Goal: Information Seeking & Learning: Check status

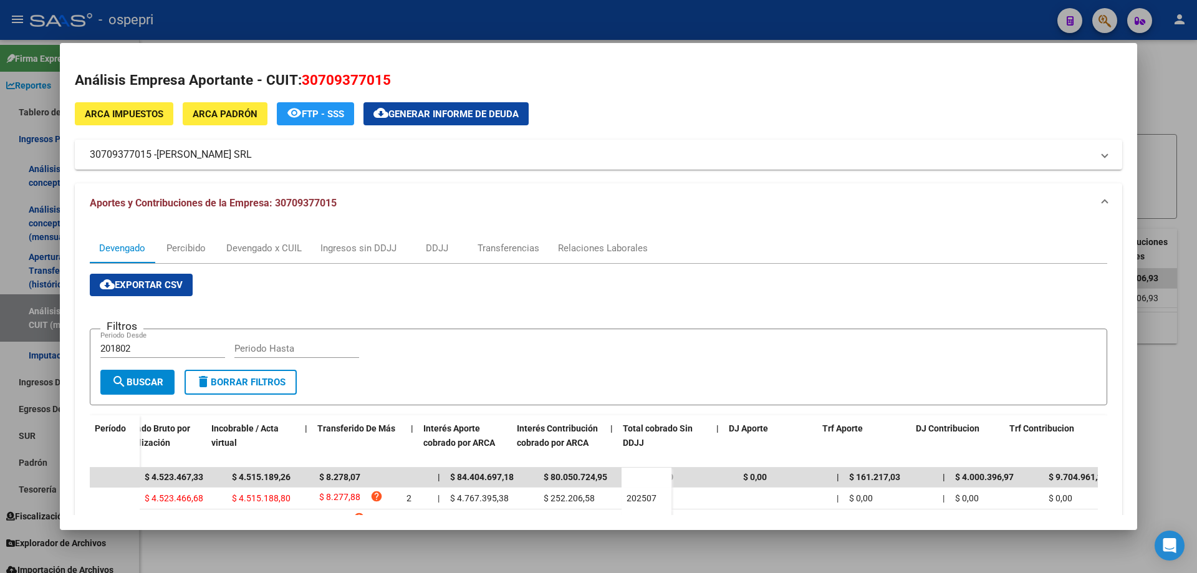
scroll to position [0, 532]
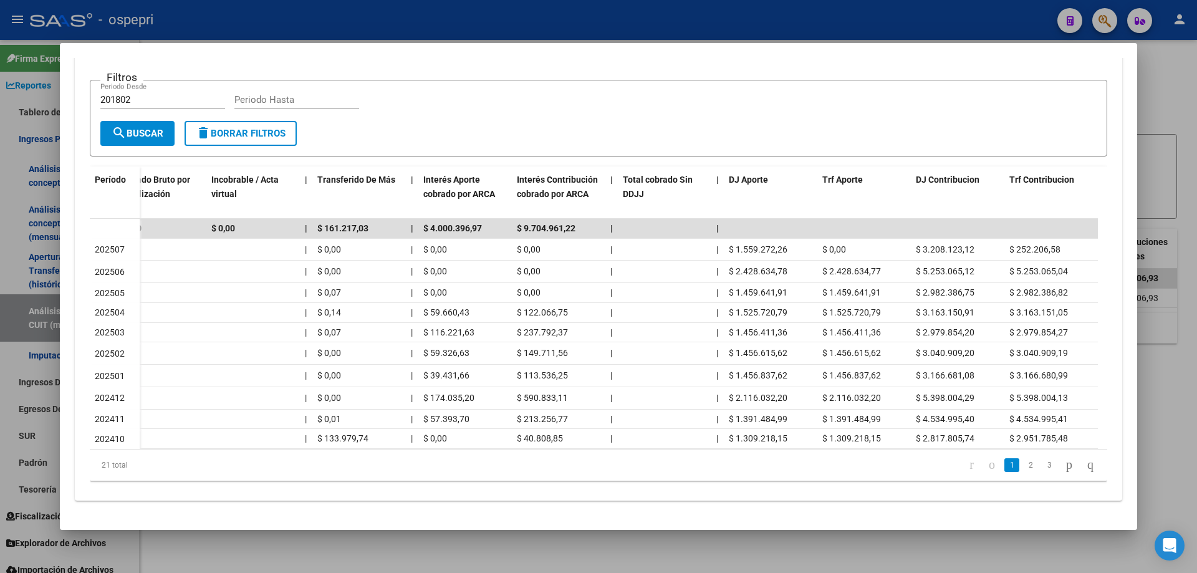
drag, startPoint x: 1158, startPoint y: 102, endPoint x: 424, endPoint y: 209, distance: 741.4
click at [1153, 102] on div at bounding box center [598, 286] width 1197 height 573
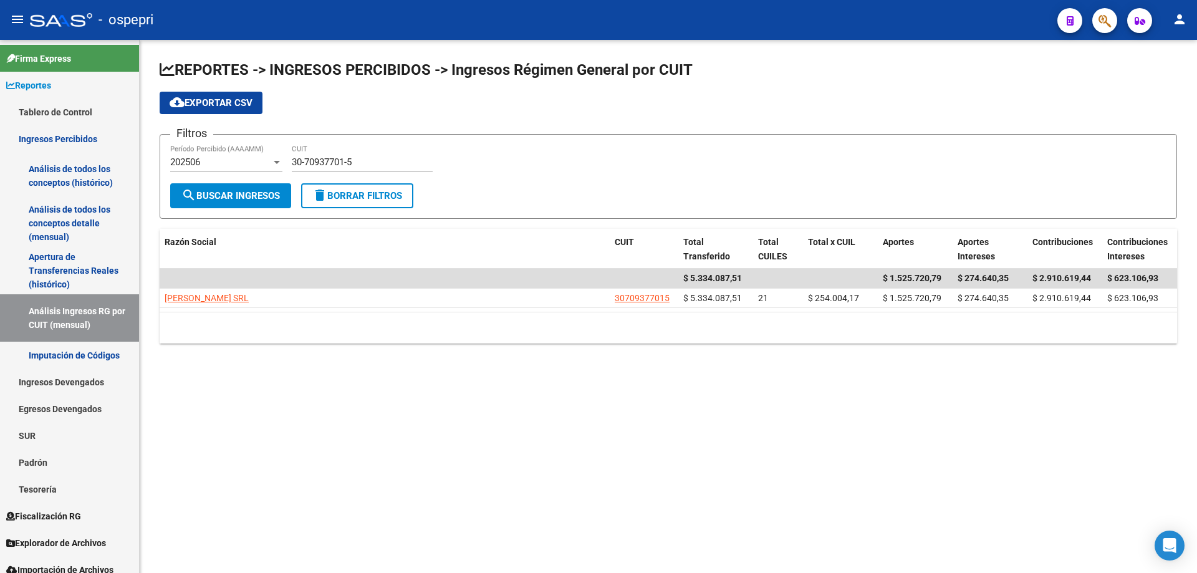
click at [363, 165] on input "30-70937701-5" at bounding box center [362, 161] width 141 height 11
paste input "864221-1"
type input "30-70864221-1"
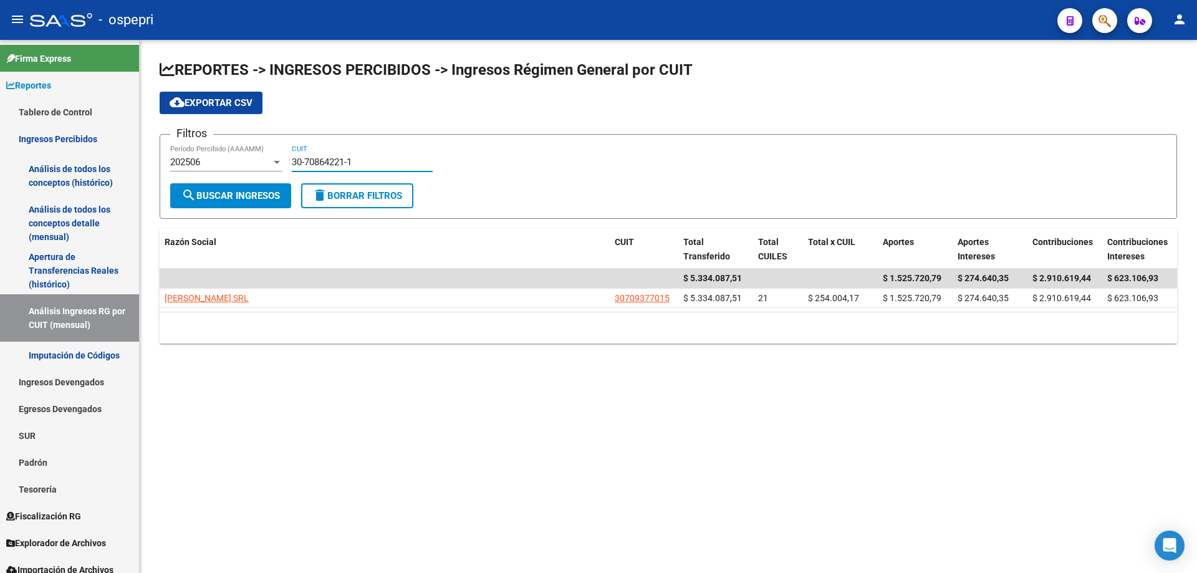
click at [219, 193] on span "search Buscar Ingresos" at bounding box center [230, 195] width 98 height 11
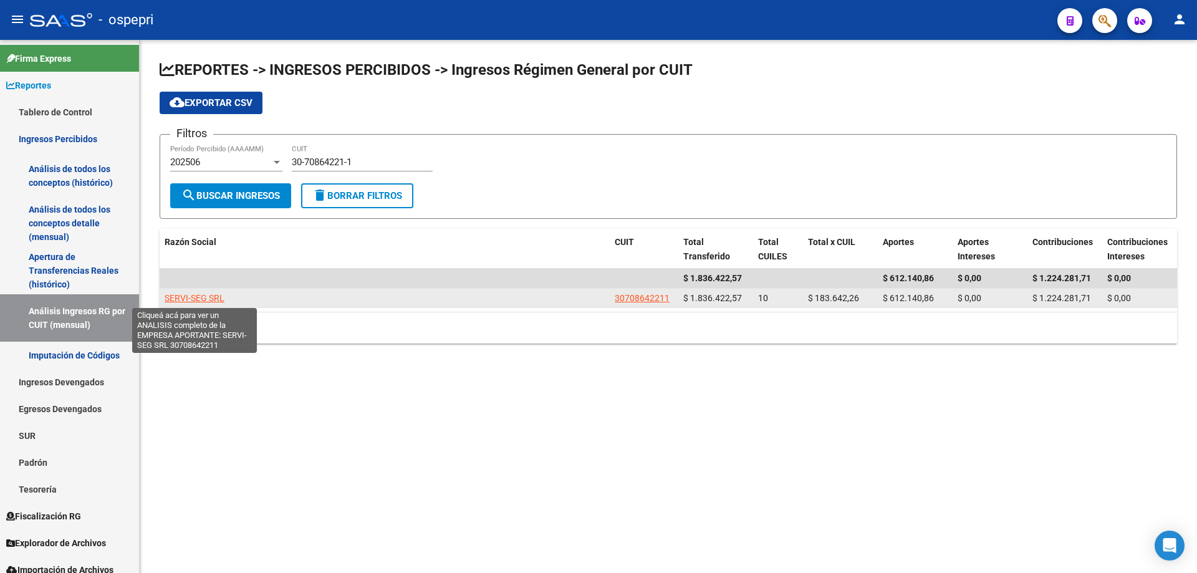
click at [194, 297] on span "SERVI-SEG SRL" at bounding box center [195, 298] width 60 height 10
type textarea "30708642211"
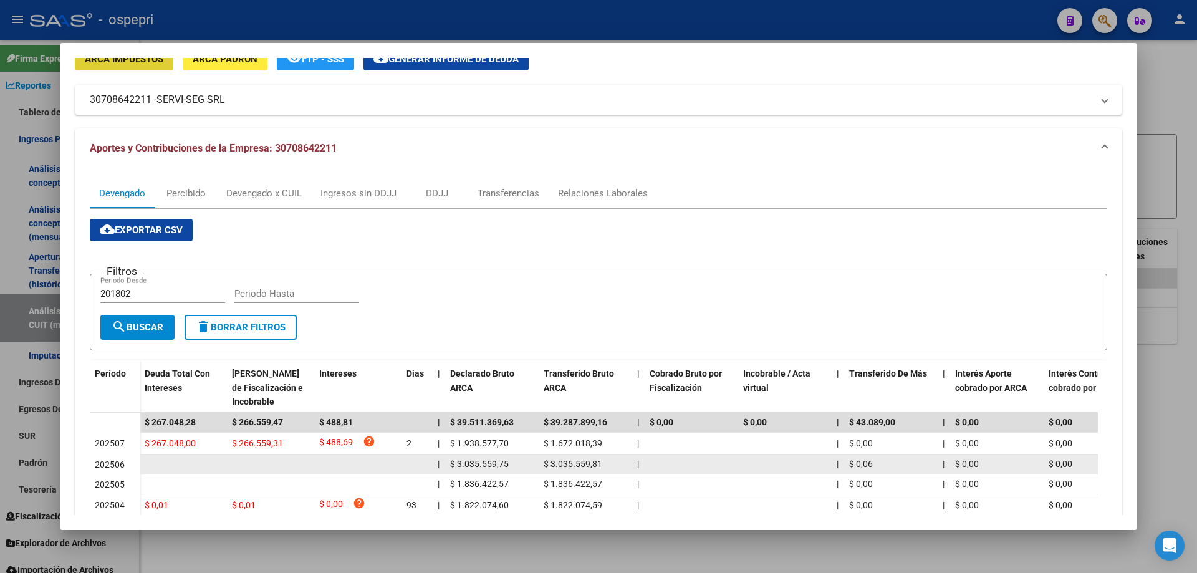
scroll to position [125, 0]
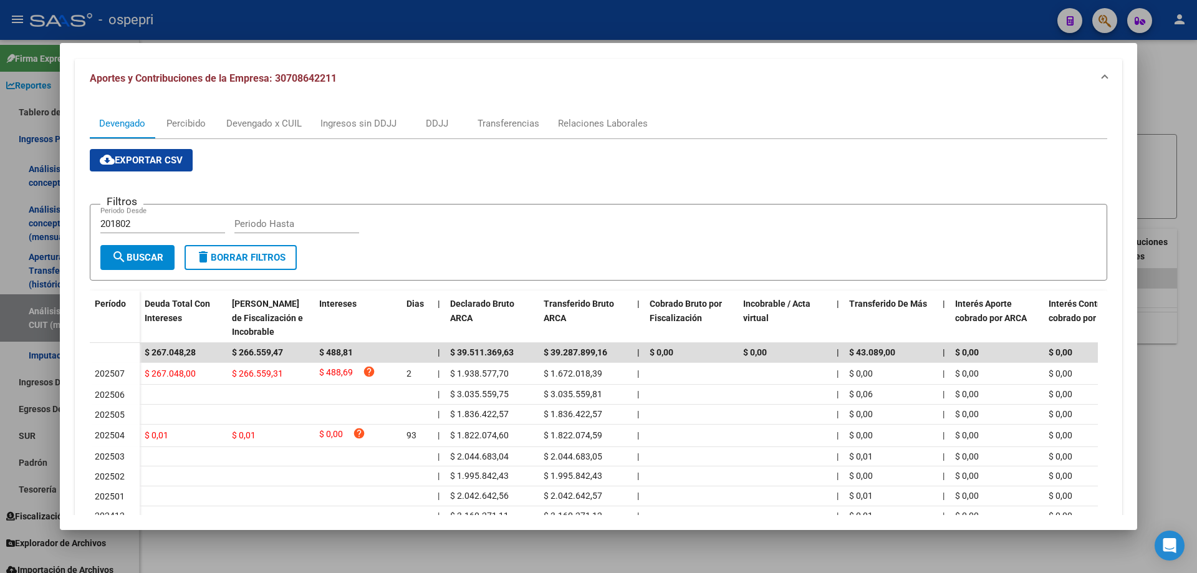
click at [1161, 109] on div at bounding box center [598, 286] width 1197 height 573
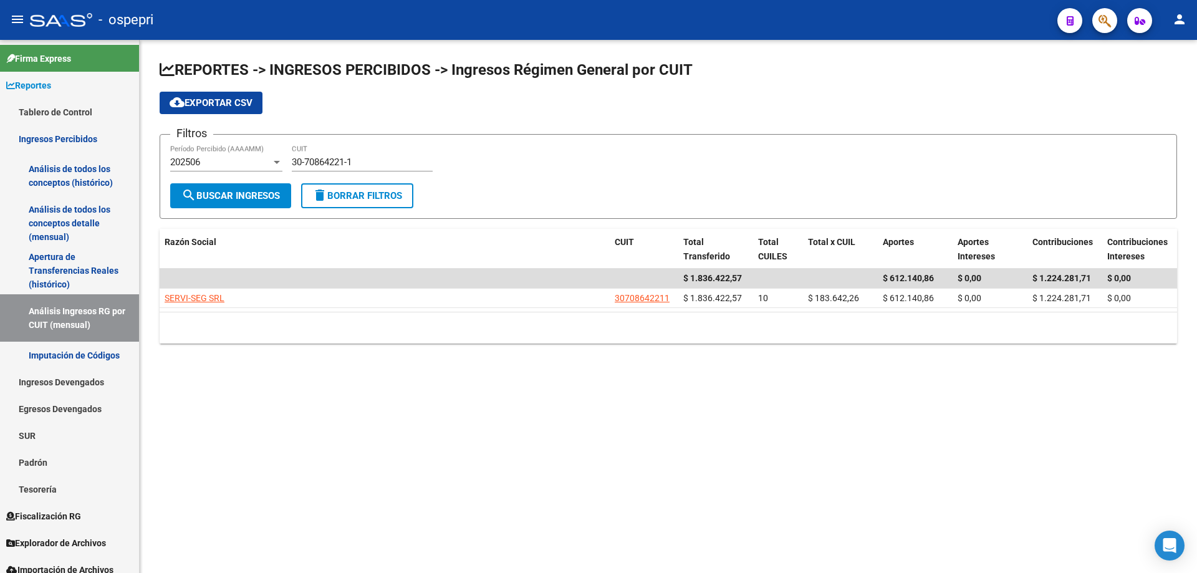
drag, startPoint x: 452, startPoint y: 335, endPoint x: 307, endPoint y: 103, distance: 273.1
click at [452, 335] on div "10 total 1" at bounding box center [668, 327] width 1017 height 31
drag, startPoint x: 573, startPoint y: 402, endPoint x: 736, endPoint y: 130, distance: 317.1
click at [574, 400] on mat-sidenav-content "REPORTES -> INGRESOS PERCIBIDOS -> Ingresos Régimen General por CUIT cloud_down…" at bounding box center [668, 306] width 1057 height 533
